Goal: Information Seeking & Learning: Learn about a topic

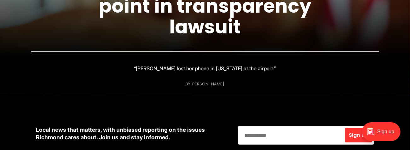
scroll to position [54, 0]
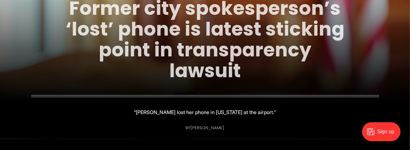
click at [189, 49] on link "Former city spokesperson’s ‘lost’ phone is latest sticking point in transparenc…" at bounding box center [205, 39] width 279 height 89
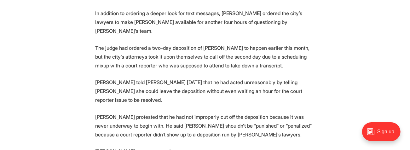
scroll to position [1224, 0]
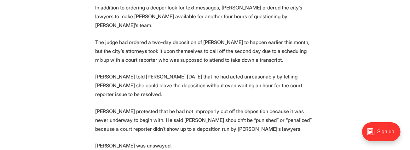
drag, startPoint x: 168, startPoint y: 92, endPoint x: 250, endPoint y: 98, distance: 82.4
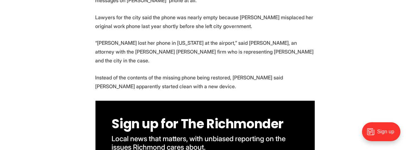
scroll to position [342, 0]
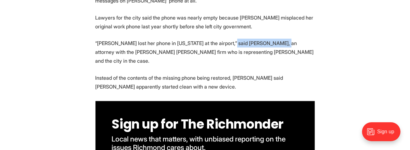
drag, startPoint x: 226, startPoint y: 44, endPoint x: 275, endPoint y: 43, distance: 48.5
click at [275, 43] on p "“[PERSON_NAME] lost her phone in [US_STATE] at the airport,” said [PERSON_NAME]…" at bounding box center [204, 52] width 219 height 26
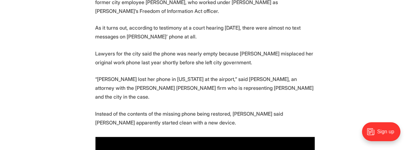
click at [266, 60] on p "Lawyers for the city said the phone was nearly empty because [PERSON_NAME] misp…" at bounding box center [204, 58] width 219 height 18
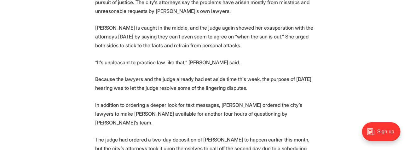
scroll to position [1125, 0]
